Goal: Information Seeking & Learning: Learn about a topic

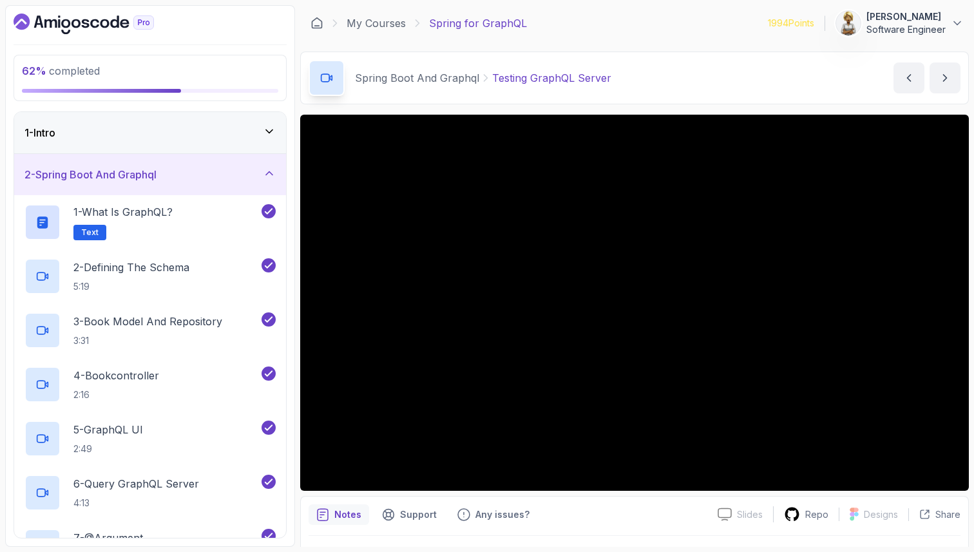
scroll to position [240, 0]
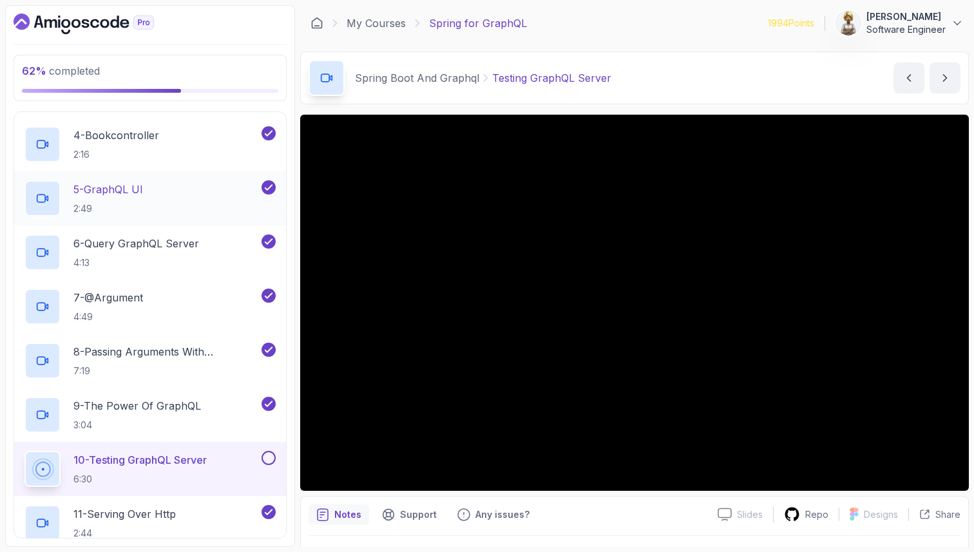
click at [128, 180] on div "5 - GraphQL UI 2:49" at bounding box center [141, 198] width 235 height 36
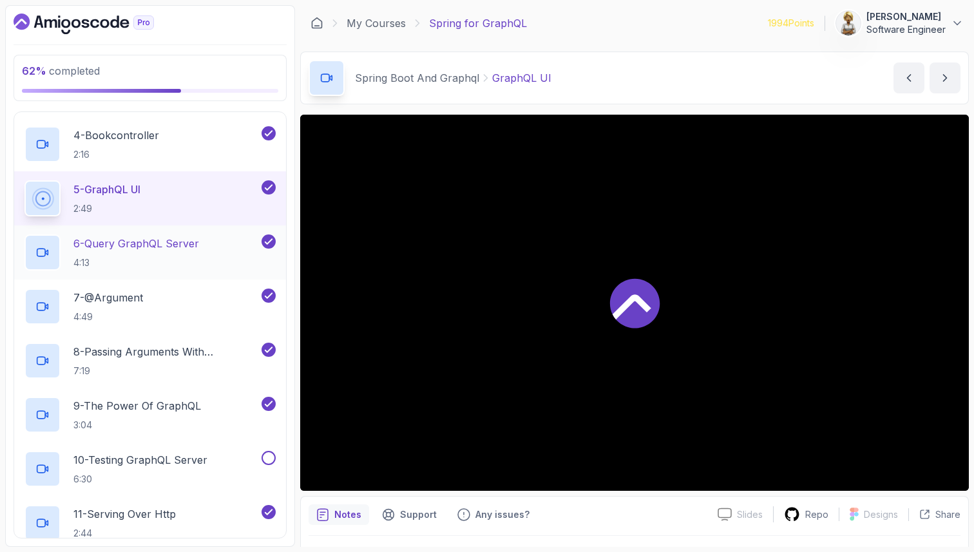
click at [128, 242] on p "6 - Query GraphQL Server" at bounding box center [136, 243] width 126 height 15
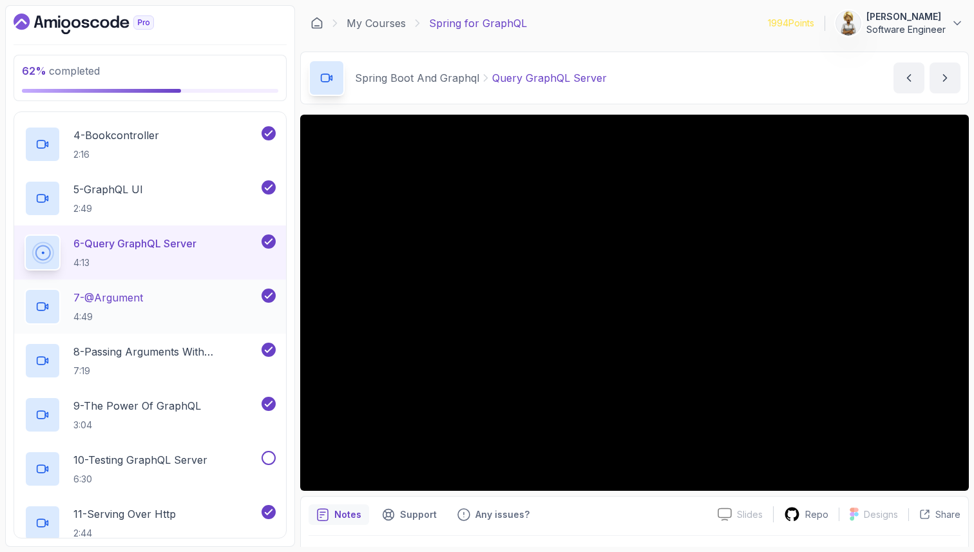
click at [184, 289] on div "7 - @Argument 4:49" at bounding box center [141, 307] width 235 height 36
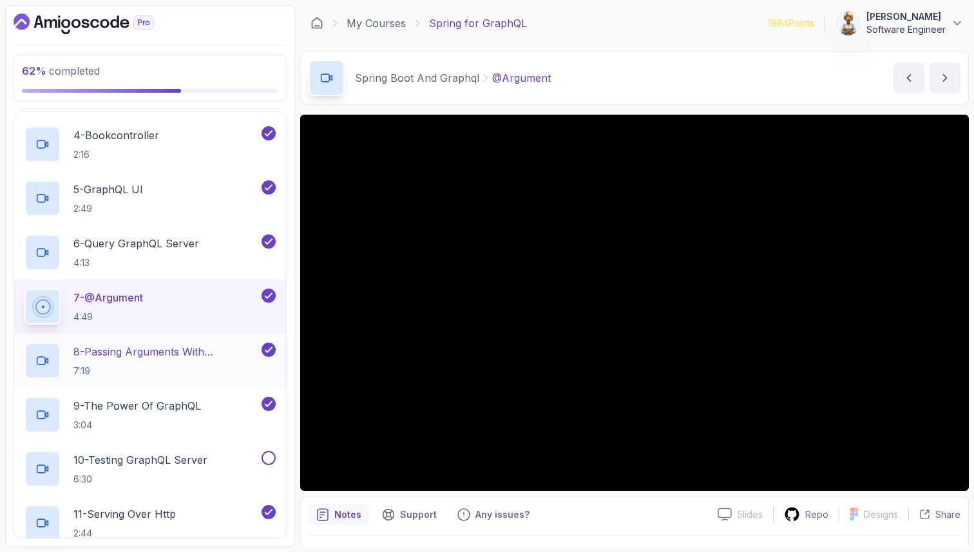
click at [171, 354] on p "8 - Passing Arguments With @Schemamapping" at bounding box center [166, 351] width 186 height 15
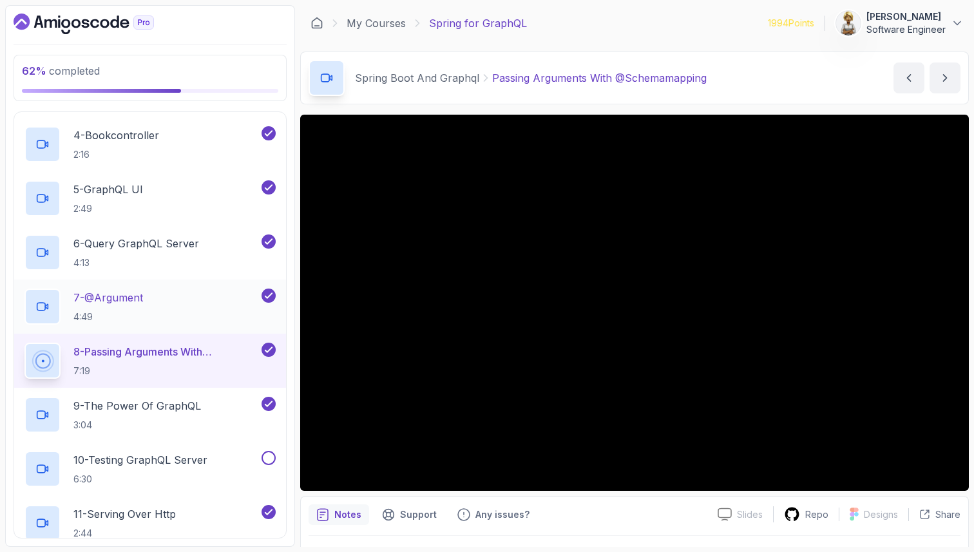
click at [153, 305] on div "7 - @Argument 4:49" at bounding box center [141, 307] width 235 height 36
